Goal: Information Seeking & Learning: Find specific fact

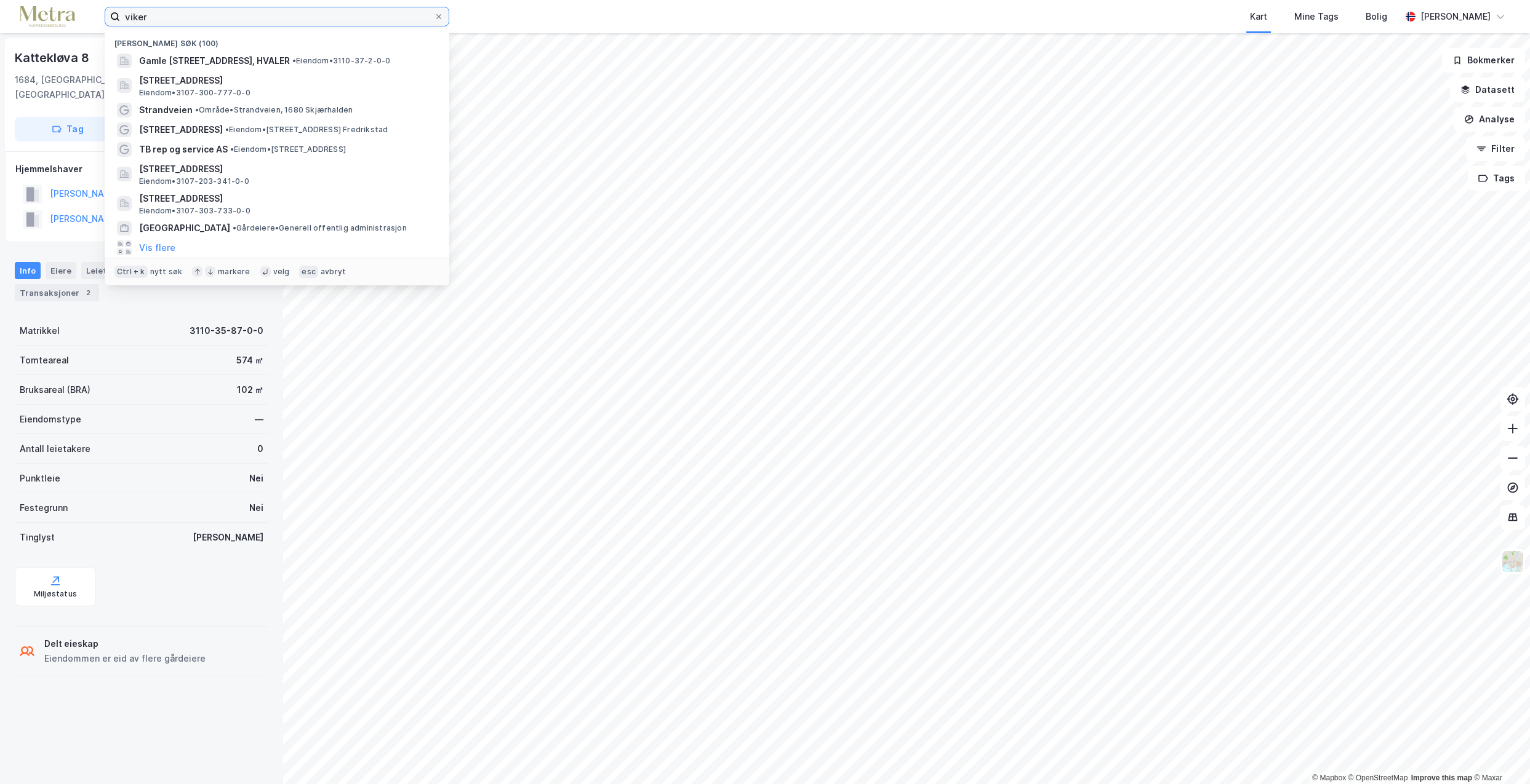
click at [192, 15] on input "viker" at bounding box center [277, 17] width 314 height 19
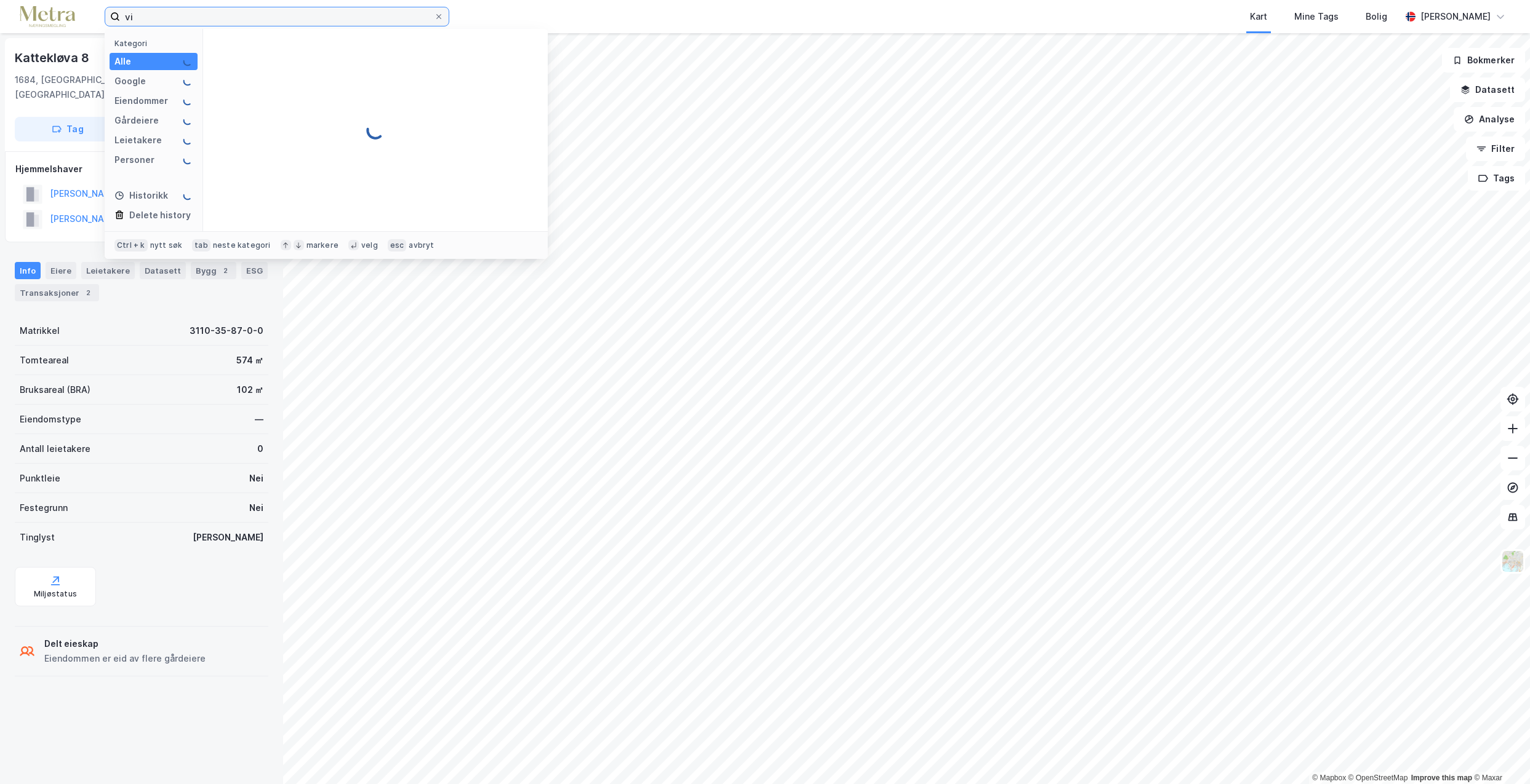
type input "v"
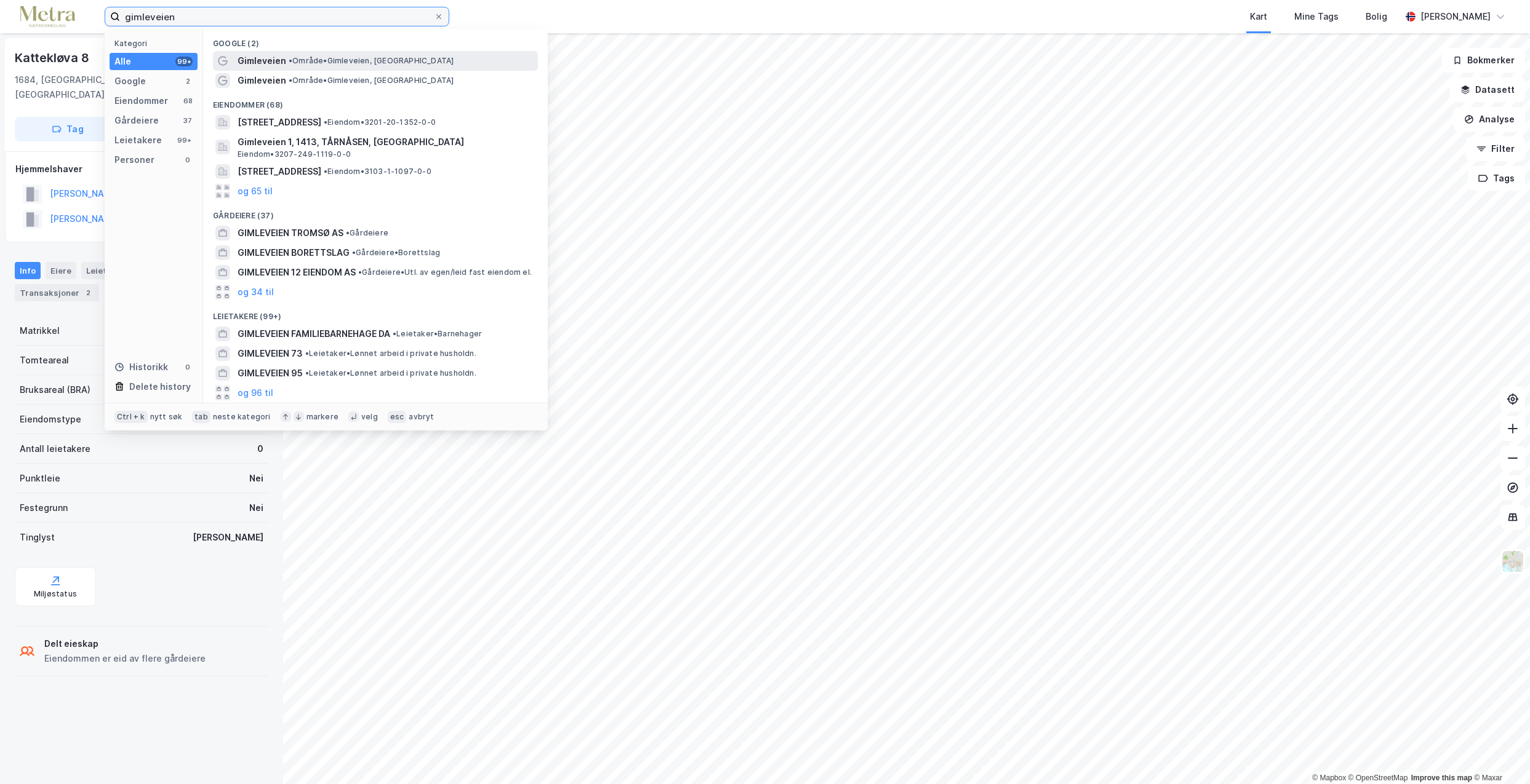
type input "gimleveien"
click at [331, 62] on span "• Område • [GEOGRAPHIC_DATA], [GEOGRAPHIC_DATA]" at bounding box center [371, 61] width 165 height 10
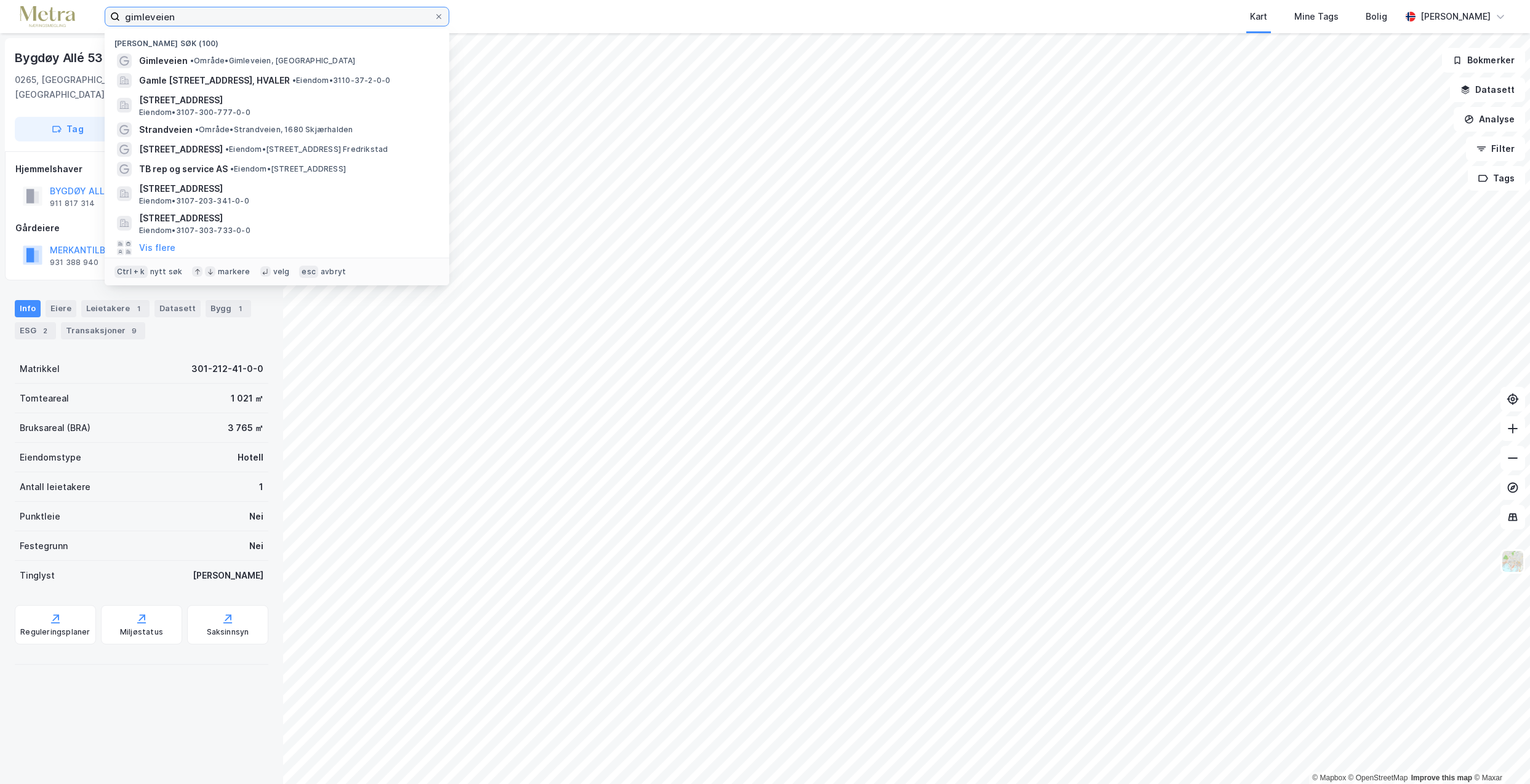
drag, startPoint x: 247, startPoint y: 17, endPoint x: 99, endPoint y: 22, distance: 148.1
click at [99, 22] on div "gimleveien Nylige søk (100) Gimleveien • Område • Gimleveien, [GEOGRAPHIC_DATA]…" at bounding box center [765, 17] width 1530 height 33
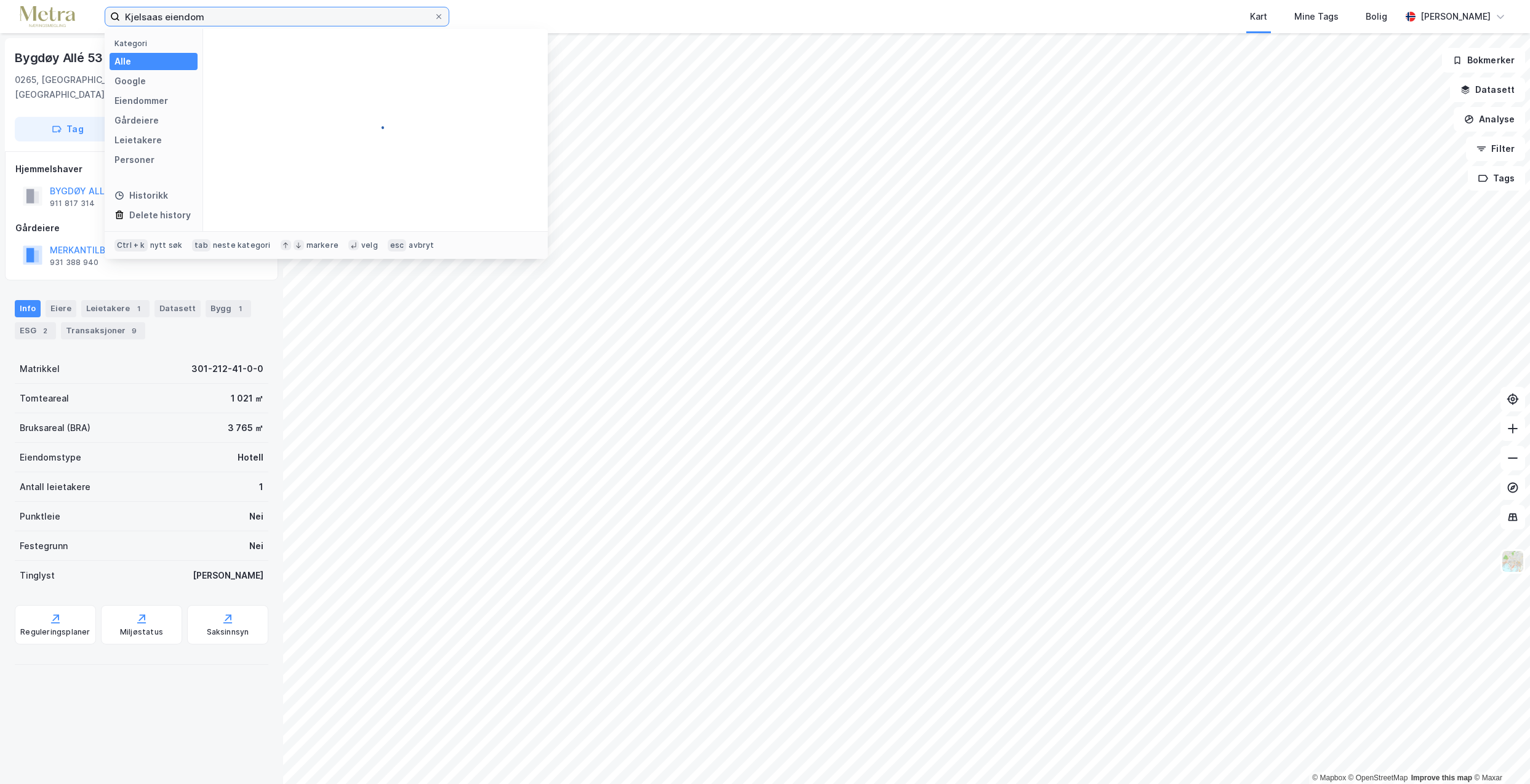
type input "Kjelsaas eiendom"
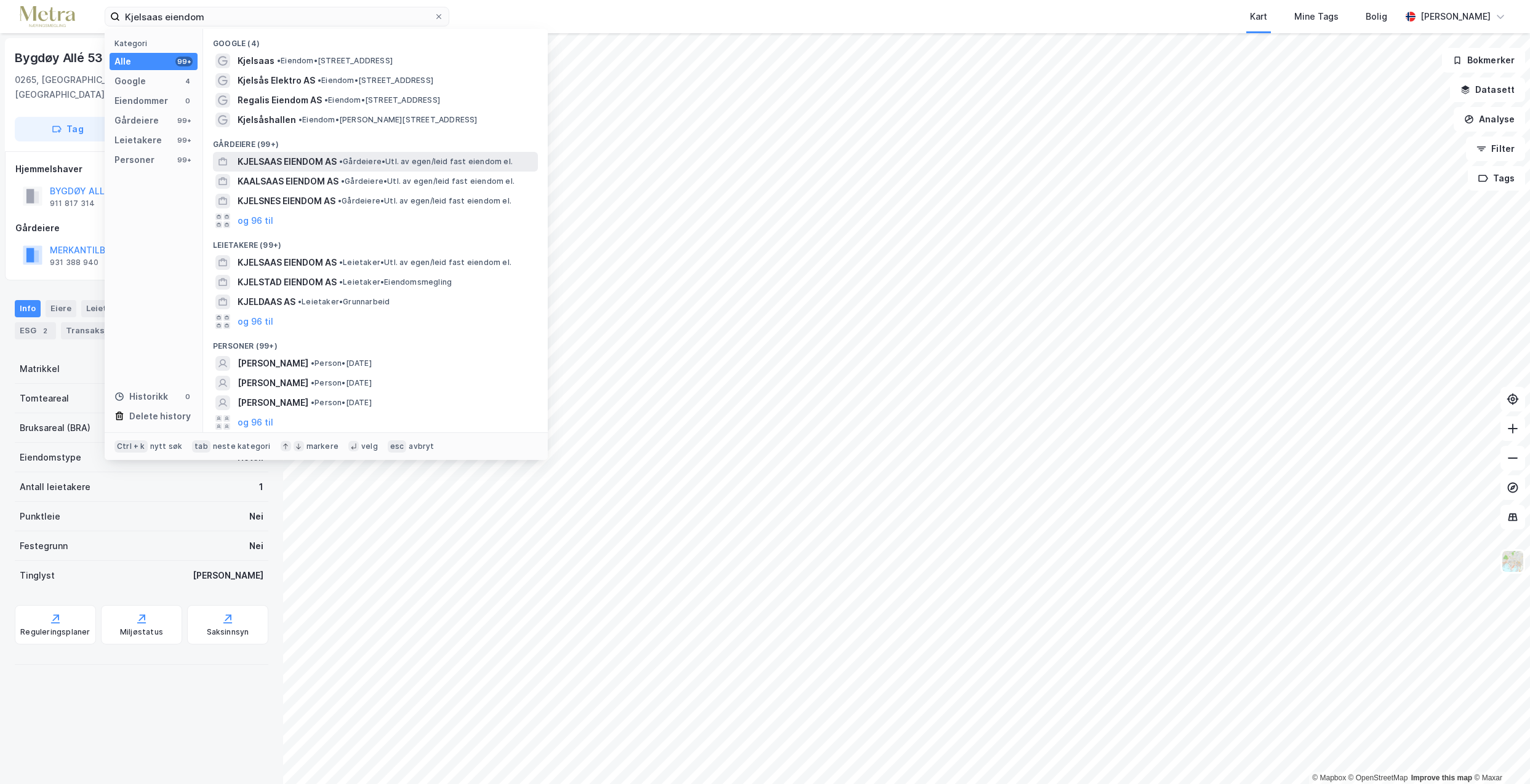
click at [272, 162] on span "KJELSAAS EIENDOM AS" at bounding box center [287, 162] width 99 height 15
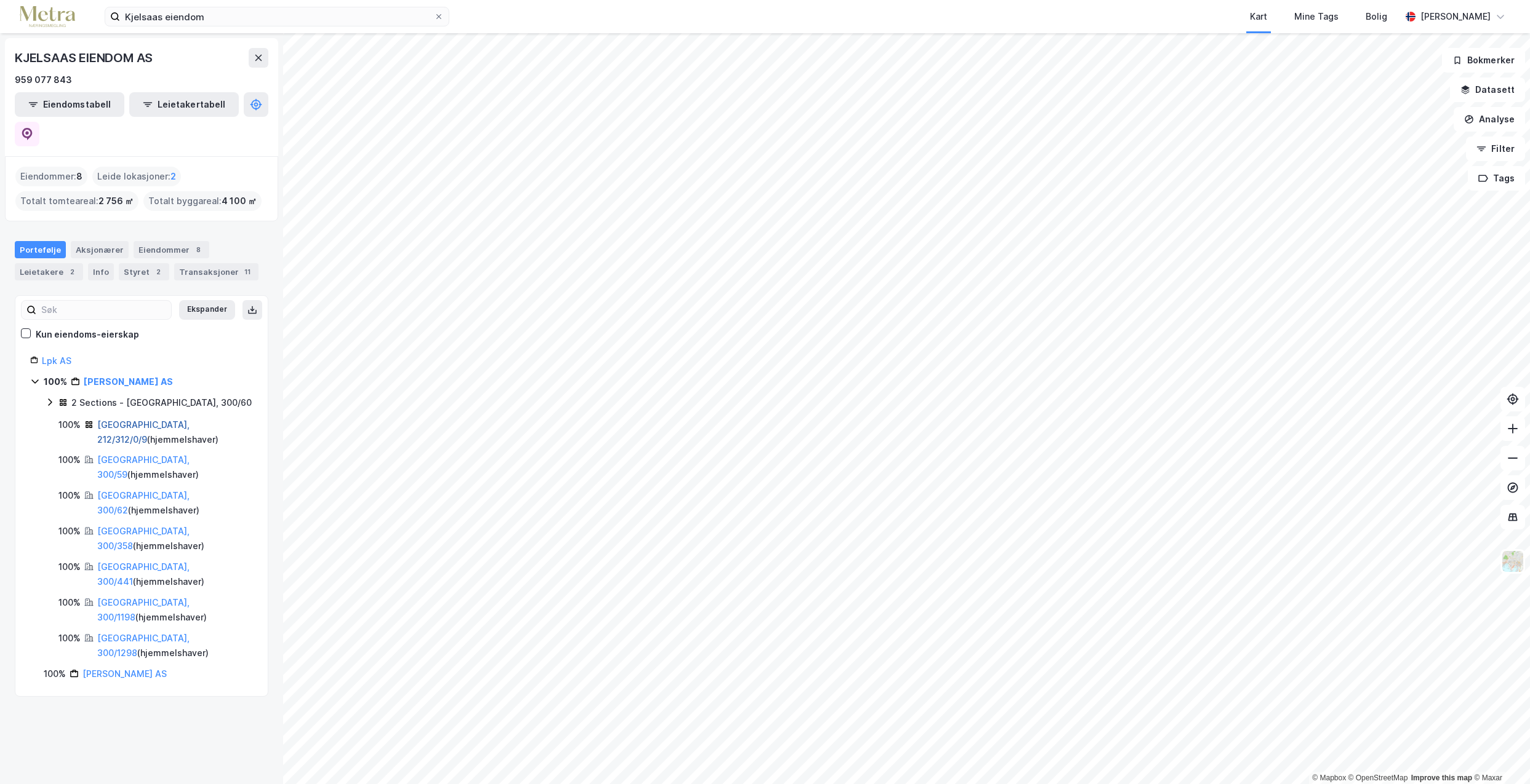
click at [134, 420] on link "[GEOGRAPHIC_DATA], 212/312/0/9" at bounding box center [143, 432] width 92 height 25
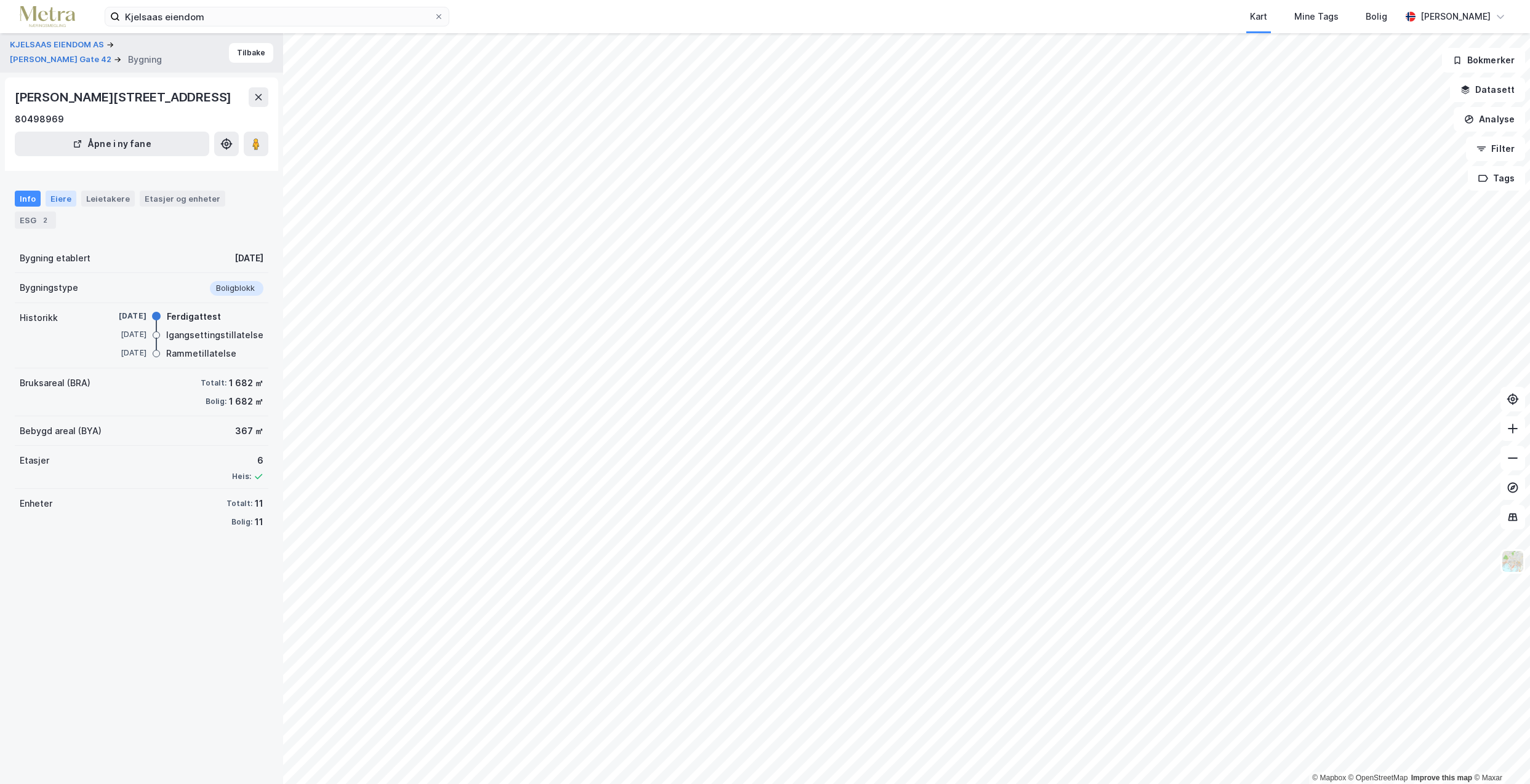
click at [59, 198] on div "Eiere" at bounding box center [61, 198] width 31 height 16
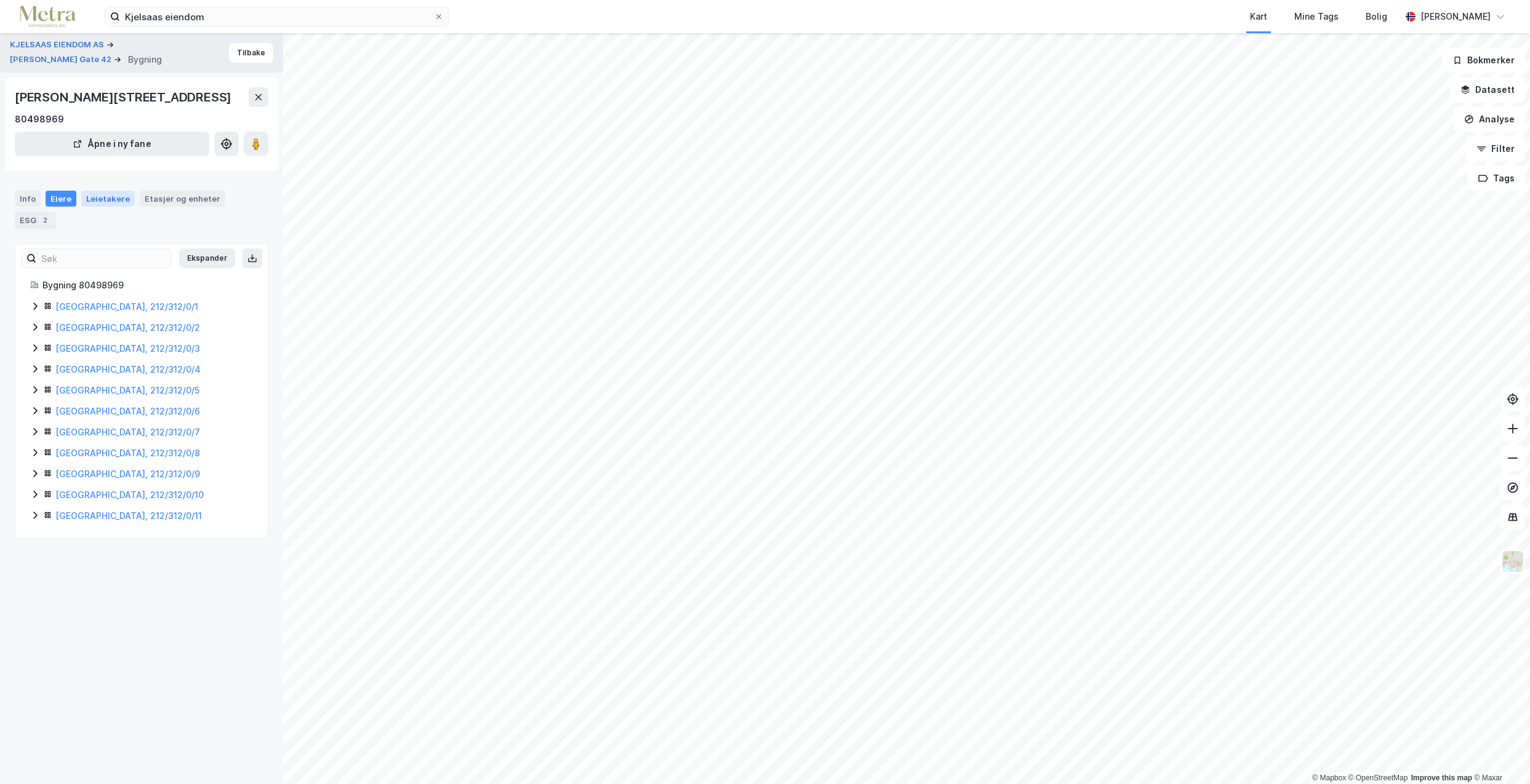
click at [103, 198] on div "Leietakere" at bounding box center [108, 198] width 53 height 16
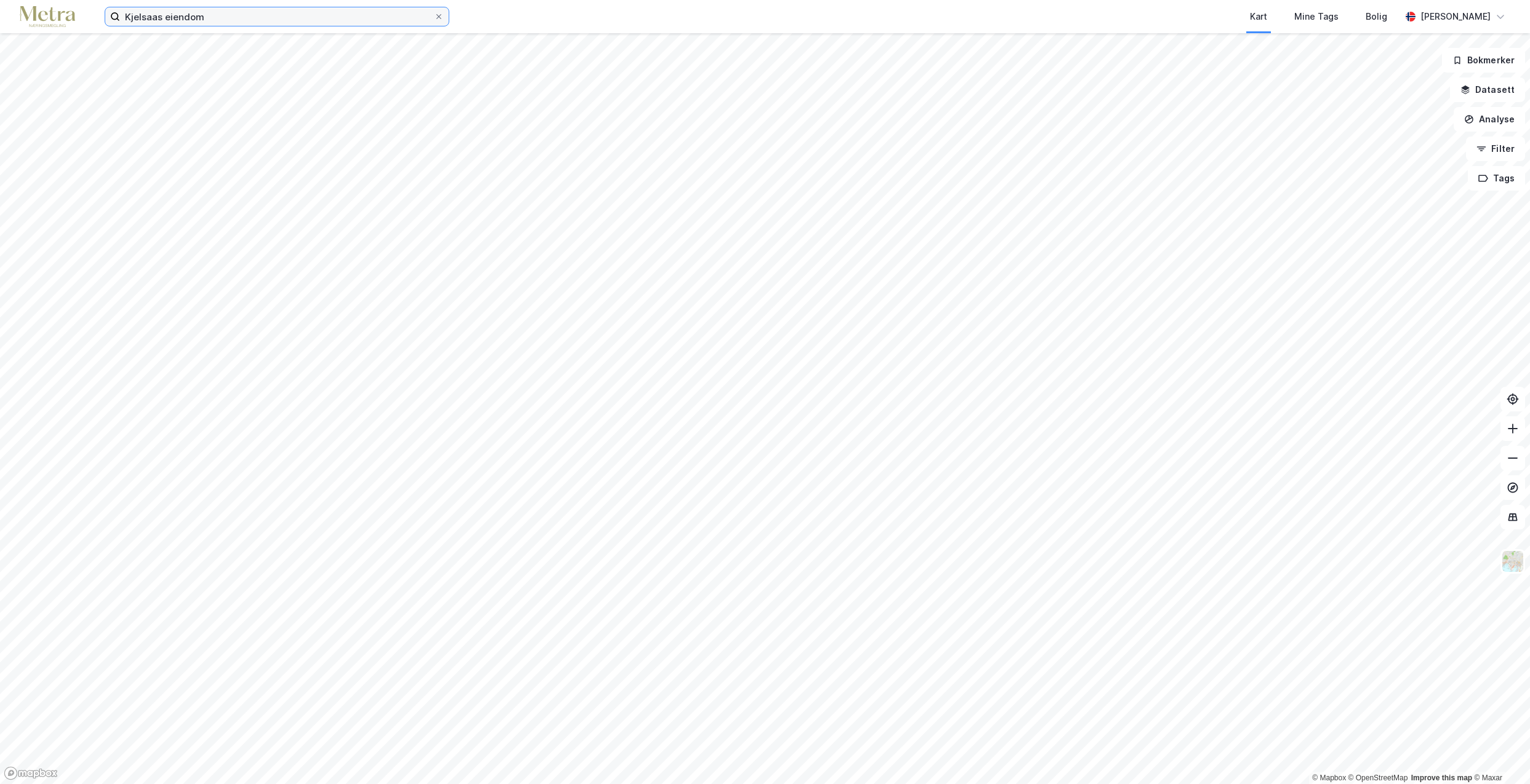
click at [260, 24] on input "Kjelsaas eiendom" at bounding box center [277, 17] width 314 height 19
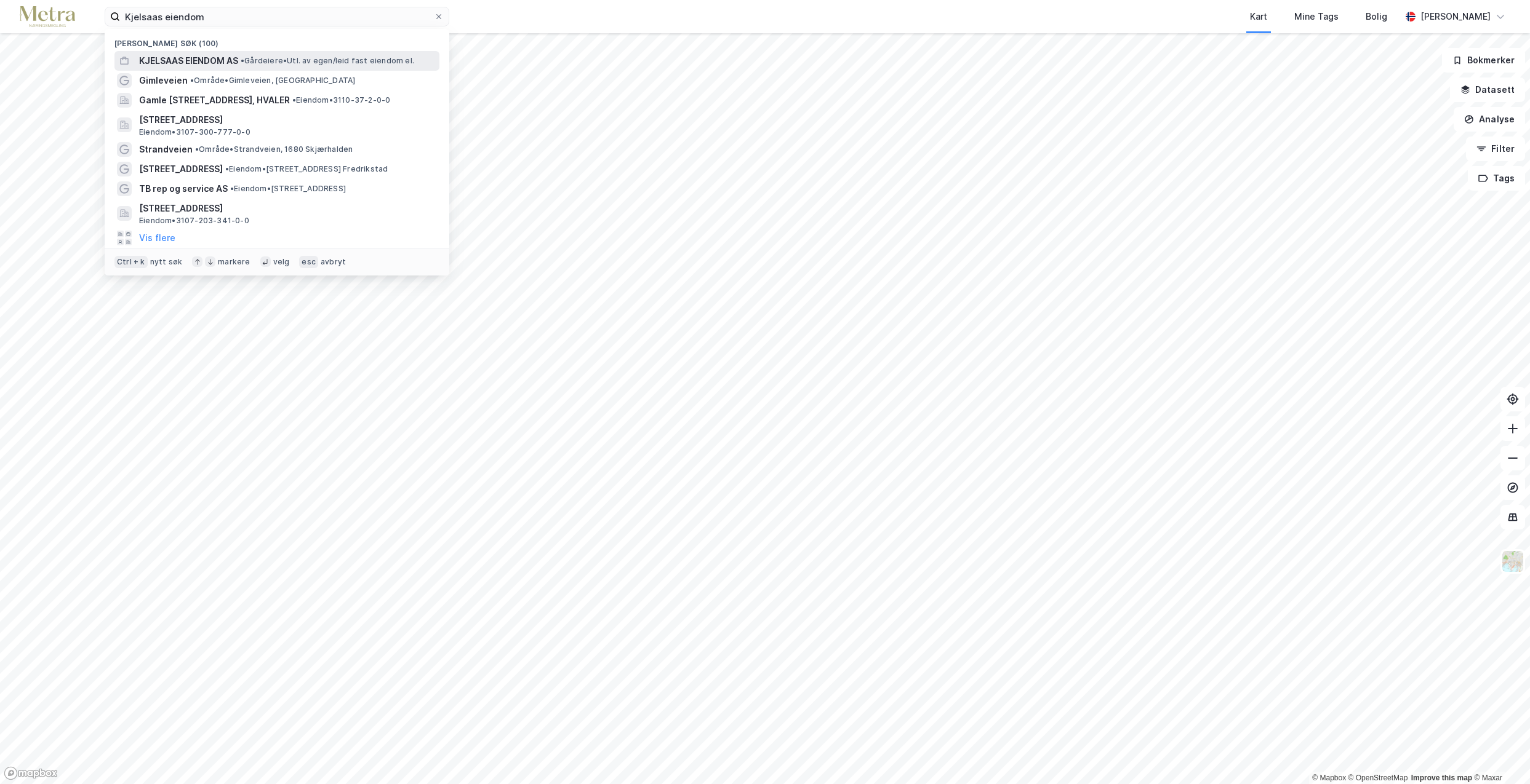
click at [194, 62] on span "KJELSAAS EIENDOM AS" at bounding box center [188, 60] width 99 height 15
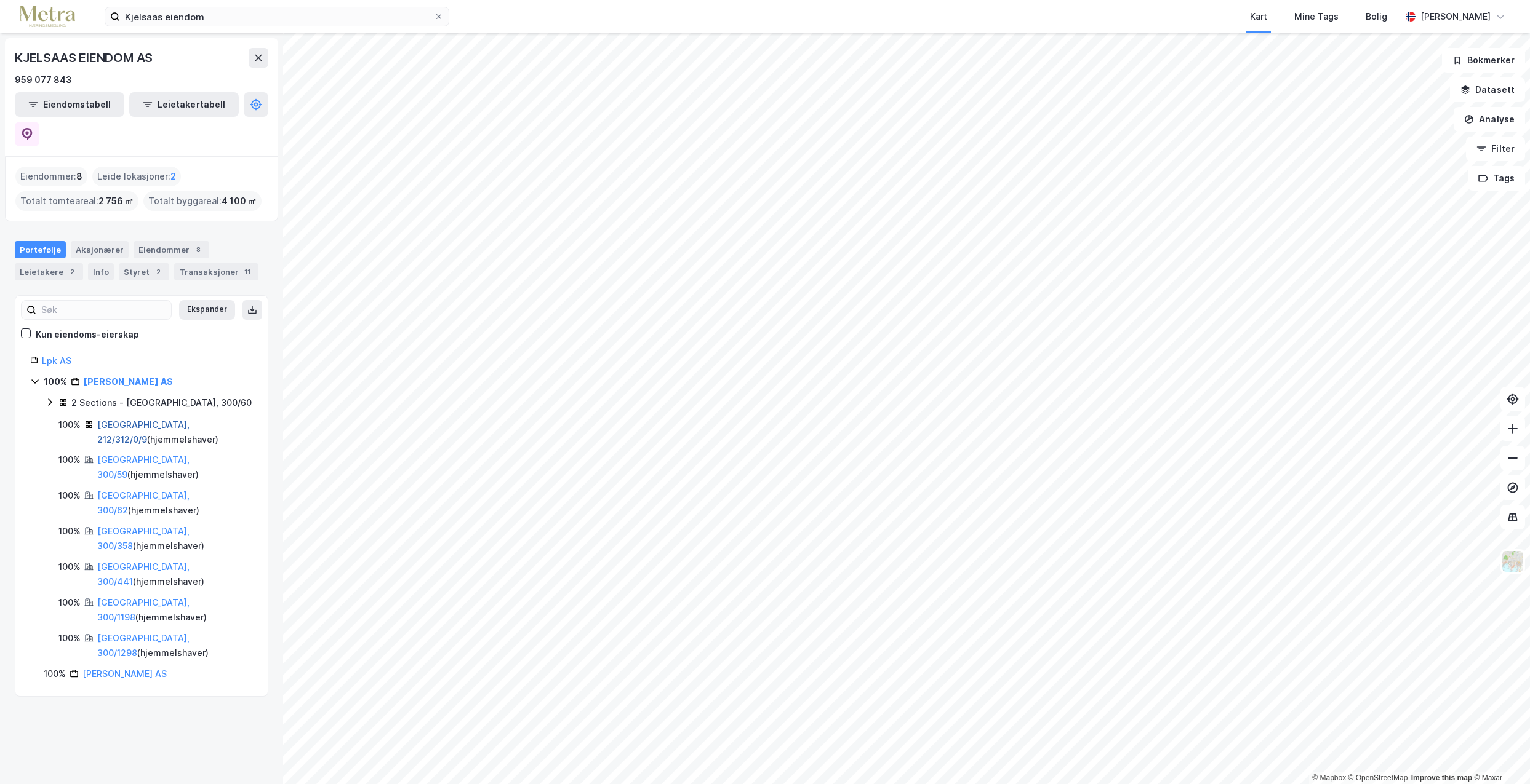
click at [124, 420] on link "[GEOGRAPHIC_DATA], 212/312/0/9" at bounding box center [143, 432] width 92 height 25
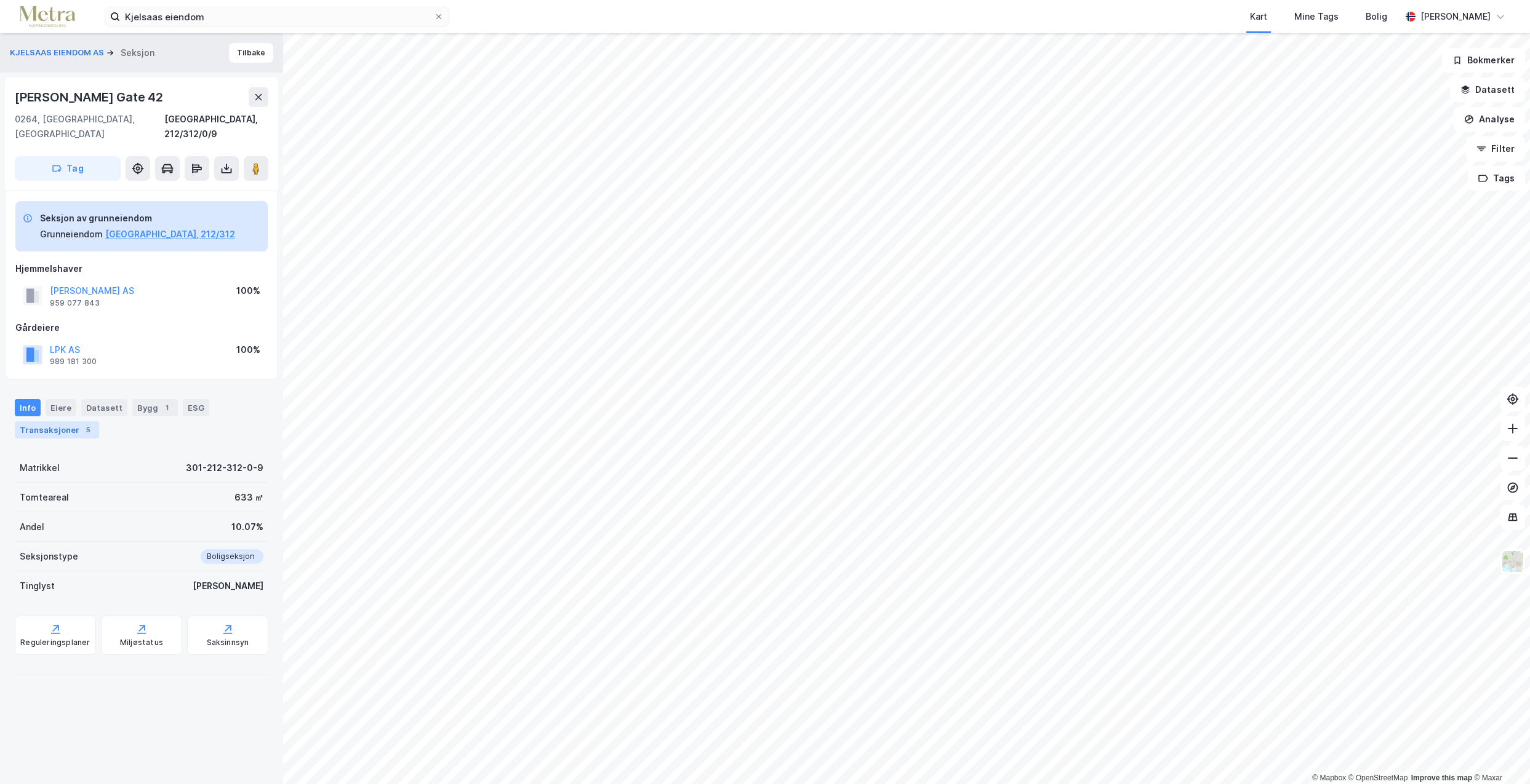
click at [47, 421] on div "Transaksjoner 5" at bounding box center [56, 429] width 84 height 17
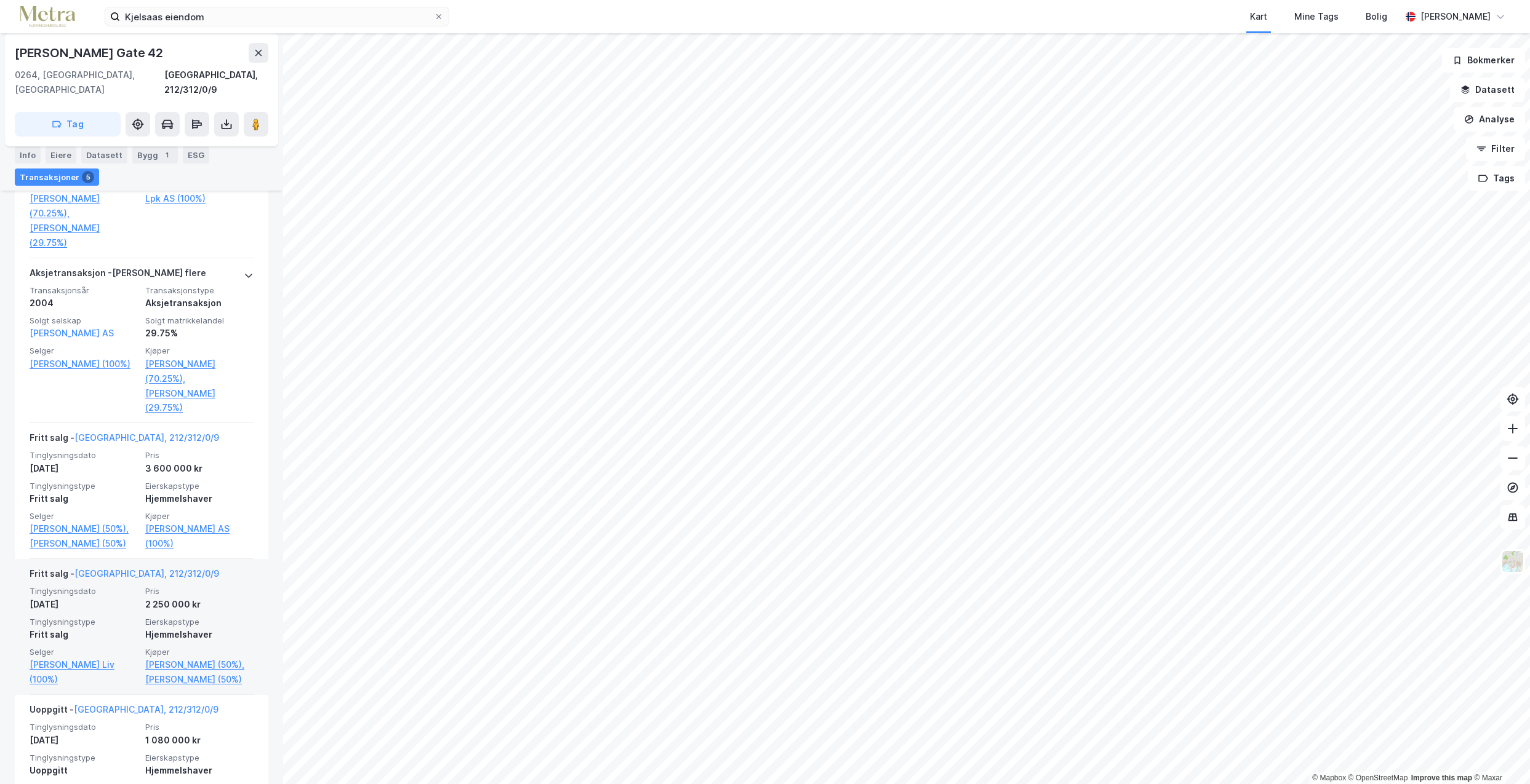
scroll to position [515, 0]
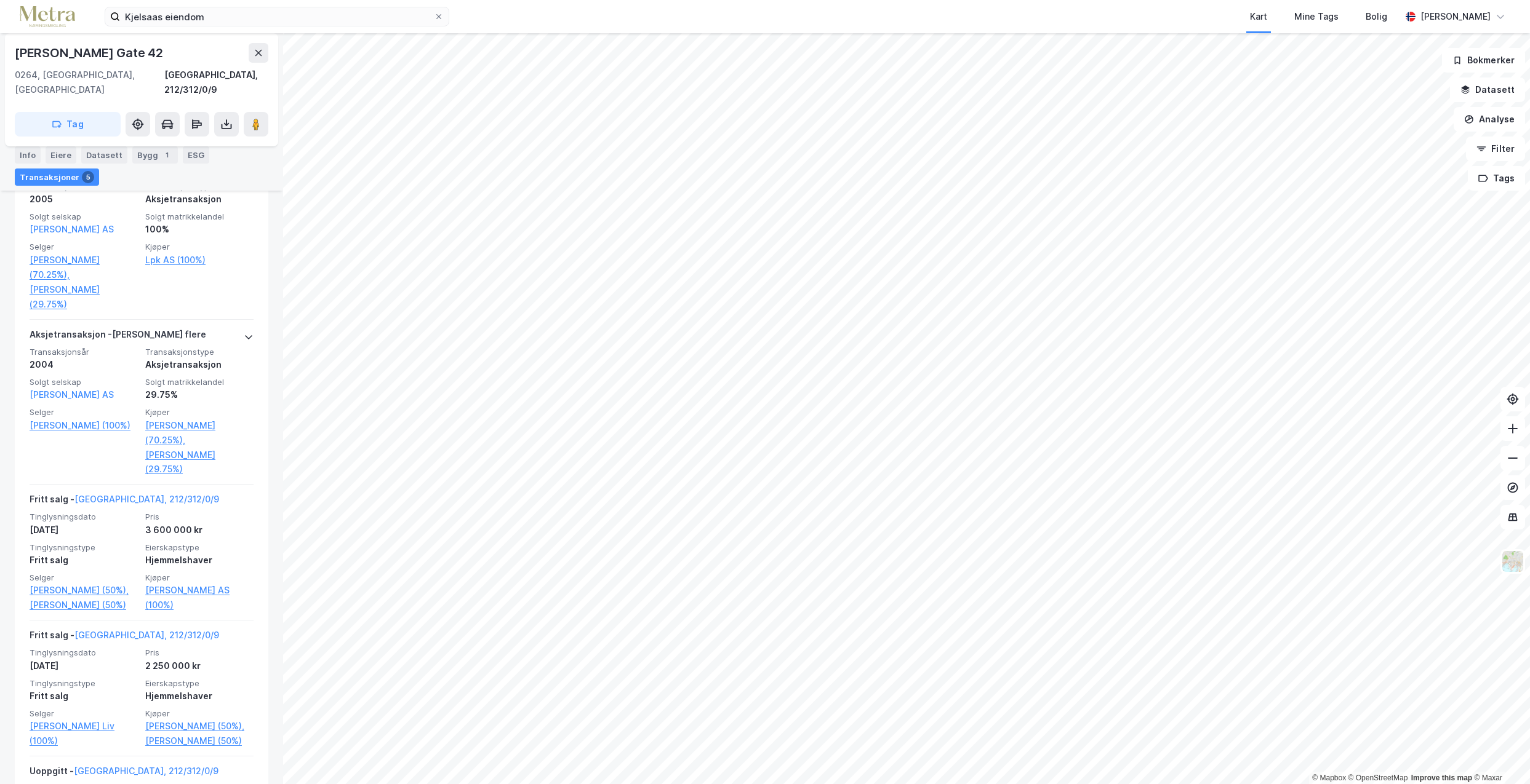
drag, startPoint x: 174, startPoint y: 53, endPoint x: 12, endPoint y: 51, distance: 162.0
click at [12, 51] on div "[PERSON_NAME][STREET_ADDRESS], 212/312/0/9 Tag" at bounding box center [142, 90] width 274 height 113
copy div "[PERSON_NAME] Gate 42"
